Goal: Information Seeking & Learning: Check status

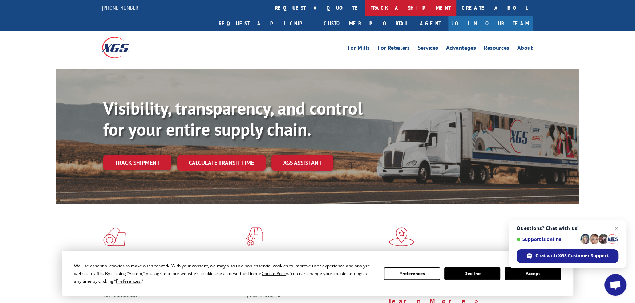
click at [365, 7] on link "track a shipment" at bounding box center [410, 8] width 91 height 16
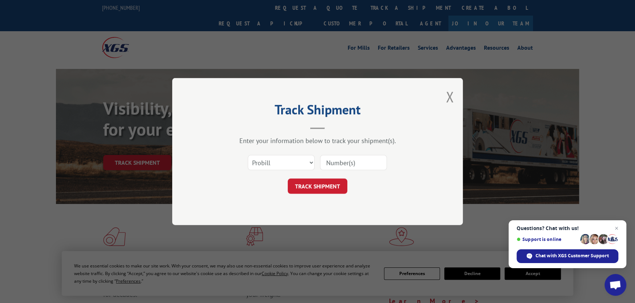
click at [343, 162] on input at bounding box center [353, 162] width 67 height 15
paste input "936073305"
type input "936073305"
click at [306, 165] on select "Select category... Probill BOL PO" at bounding box center [281, 162] width 67 height 15
drag, startPoint x: 400, startPoint y: 175, endPoint x: 379, endPoint y: 184, distance: 22.8
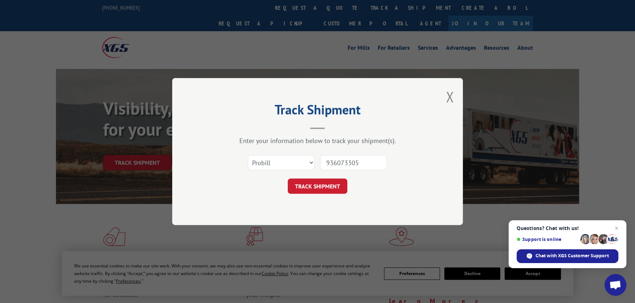
click at [400, 175] on form "Select category... Probill BOL PO 936073305 TRACK SHIPMENT" at bounding box center [318, 172] width 218 height 43
click at [338, 187] on button "TRACK SHIPMENT" at bounding box center [318, 186] width 60 height 15
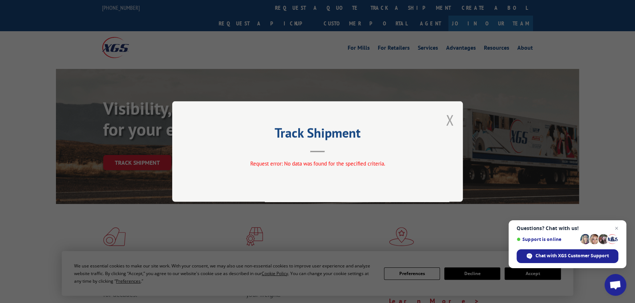
click at [453, 114] on button "Close modal" at bounding box center [450, 119] width 8 height 19
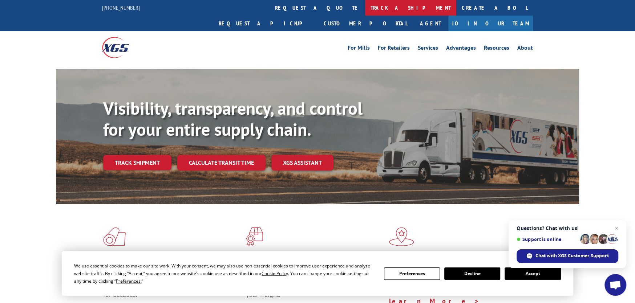
click at [365, 8] on link "track a shipment" at bounding box center [410, 8] width 91 height 16
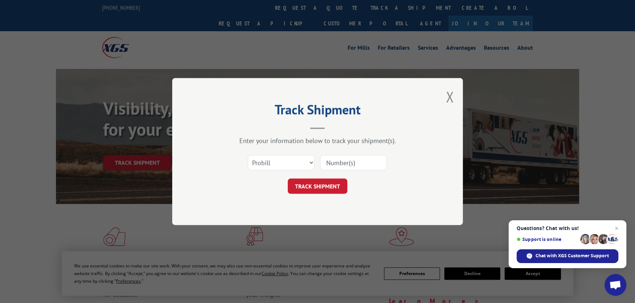
click at [329, 163] on input at bounding box center [353, 162] width 67 height 15
paste input "936073305"
type input "936073305"
click at [284, 164] on select "Select category... Probill BOL PO" at bounding box center [281, 162] width 67 height 15
select select "bol"
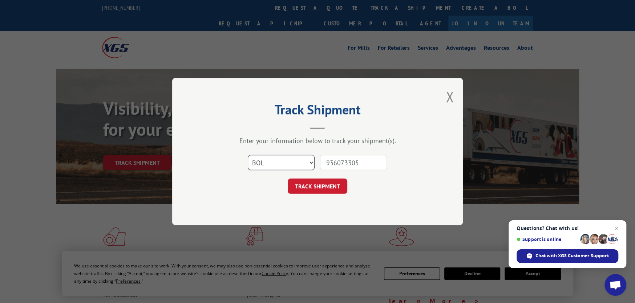
click at [248, 155] on select "Select category... Probill BOL PO" at bounding box center [281, 162] width 67 height 15
click at [315, 192] on button "TRACK SHIPMENT" at bounding box center [318, 186] width 60 height 15
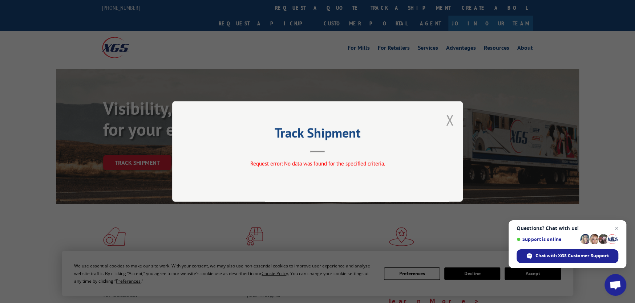
click at [452, 121] on button "Close modal" at bounding box center [450, 119] width 8 height 19
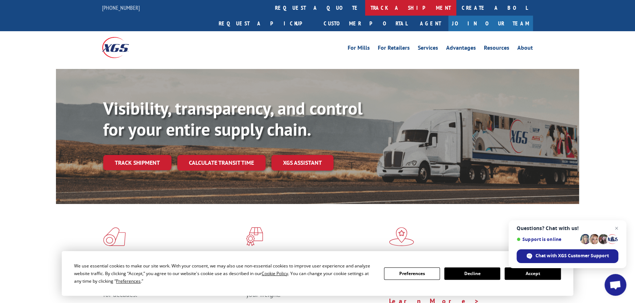
click at [365, 9] on link "track a shipment" at bounding box center [410, 8] width 91 height 16
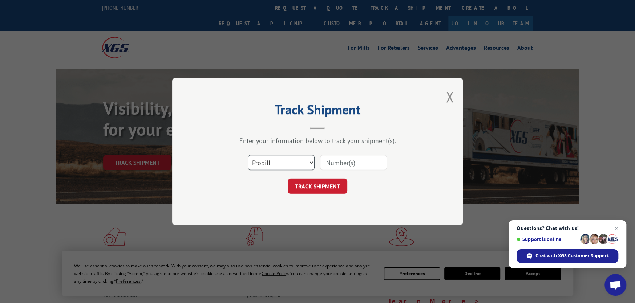
click at [304, 166] on select "Select category... Probill BOL PO" at bounding box center [281, 162] width 67 height 15
select select "po"
click at [248, 155] on select "Select category... Probill BOL PO" at bounding box center [281, 162] width 67 height 15
click at [342, 165] on input at bounding box center [353, 162] width 67 height 15
paste input "936073305"
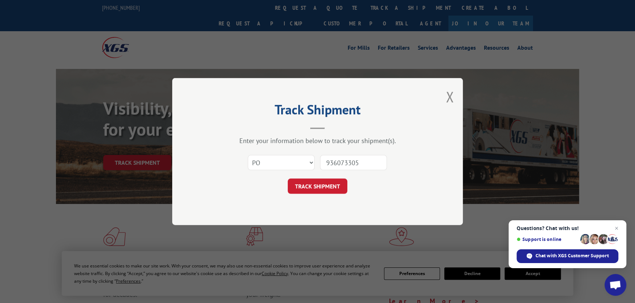
type input "936073305"
click at [324, 194] on div "Track Shipment Enter your information below to track your shipment(s). Select c…" at bounding box center [317, 151] width 291 height 147
click at [337, 183] on button "TRACK SHIPMENT" at bounding box center [318, 186] width 60 height 15
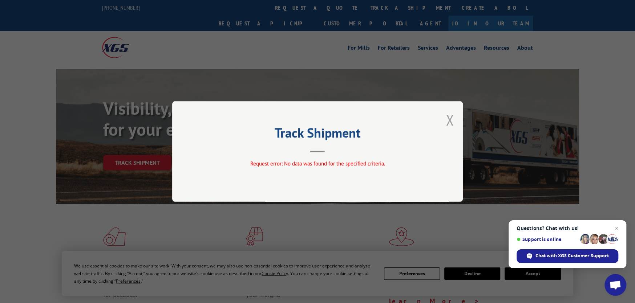
click at [452, 121] on button "Close modal" at bounding box center [450, 119] width 8 height 19
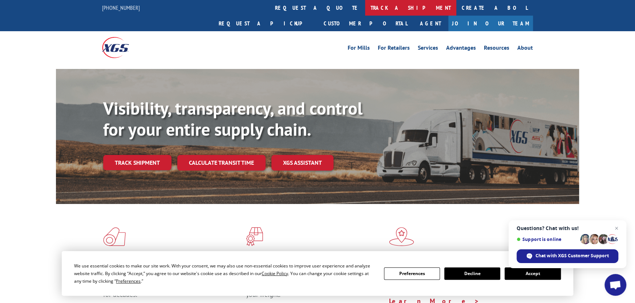
click at [365, 9] on link "track a shipment" at bounding box center [410, 8] width 91 height 16
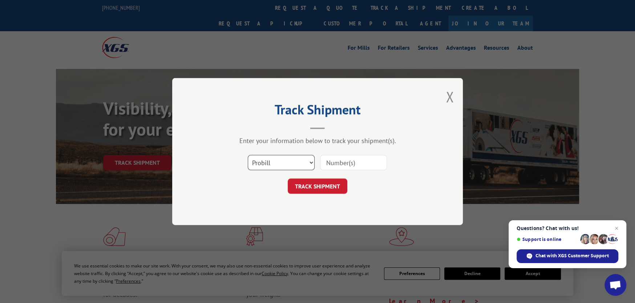
click at [265, 159] on select "Select category... Probill BOL PO" at bounding box center [281, 162] width 67 height 15
select select "po"
click at [248, 155] on select "Select category... Probill BOL PO" at bounding box center [281, 162] width 67 height 15
click at [331, 162] on input at bounding box center [353, 162] width 67 height 15
paste input "148195"
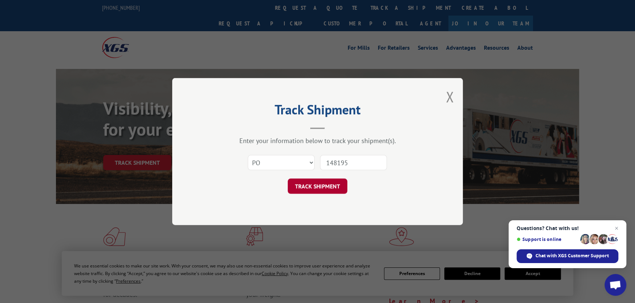
type input "148195"
click at [327, 186] on button "TRACK SHIPMENT" at bounding box center [318, 186] width 60 height 15
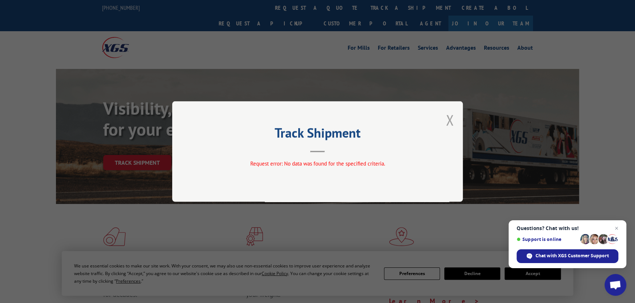
click at [447, 115] on button "Close modal" at bounding box center [450, 119] width 8 height 19
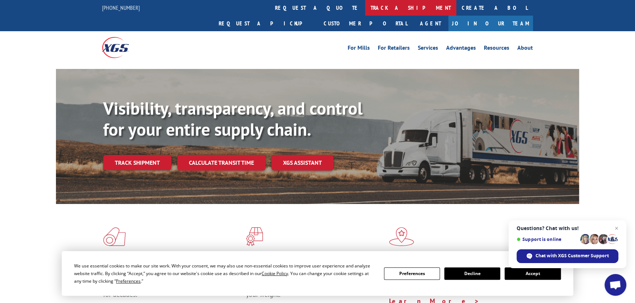
click at [365, 8] on link "track a shipment" at bounding box center [410, 8] width 91 height 16
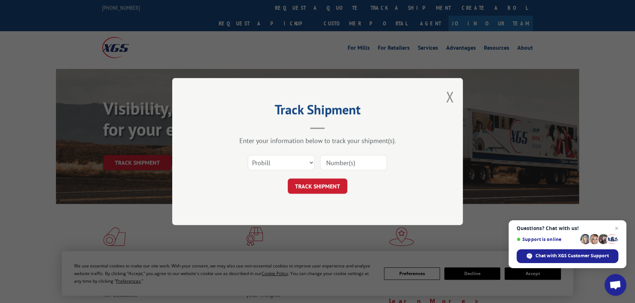
click at [345, 158] on input at bounding box center [353, 162] width 67 height 15
paste input "936073305"
type input "936073305"
click at [316, 186] on button "TRACK SHIPMENT" at bounding box center [318, 186] width 60 height 15
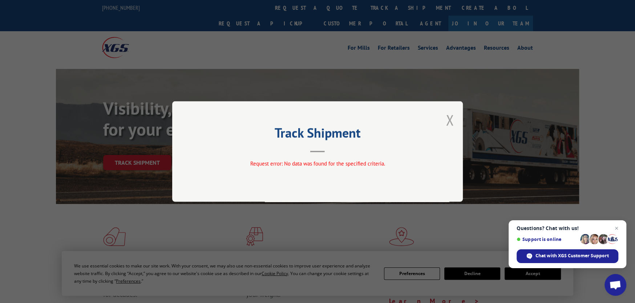
click at [451, 116] on button "Close modal" at bounding box center [450, 119] width 8 height 19
